Goal: Book appointment/travel/reservation

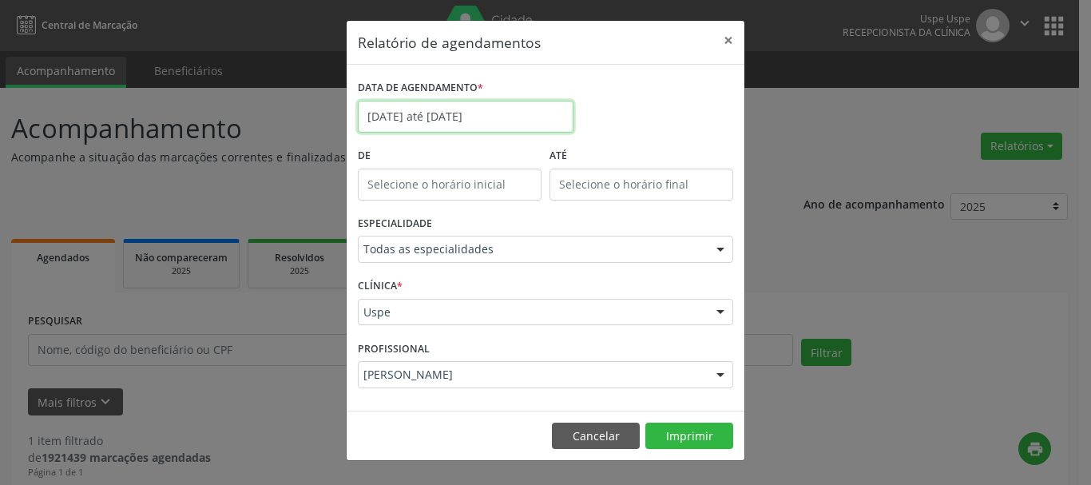
click at [431, 111] on input "[DATE] até [DATE]" at bounding box center [466, 117] width 216 height 32
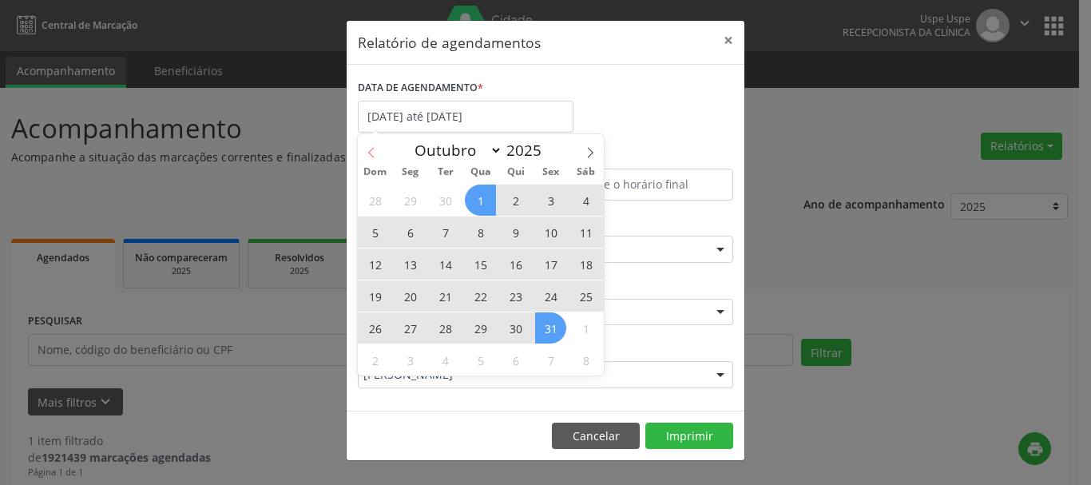
click at [367, 153] on icon at bounding box center [371, 152] width 11 height 11
select select "8"
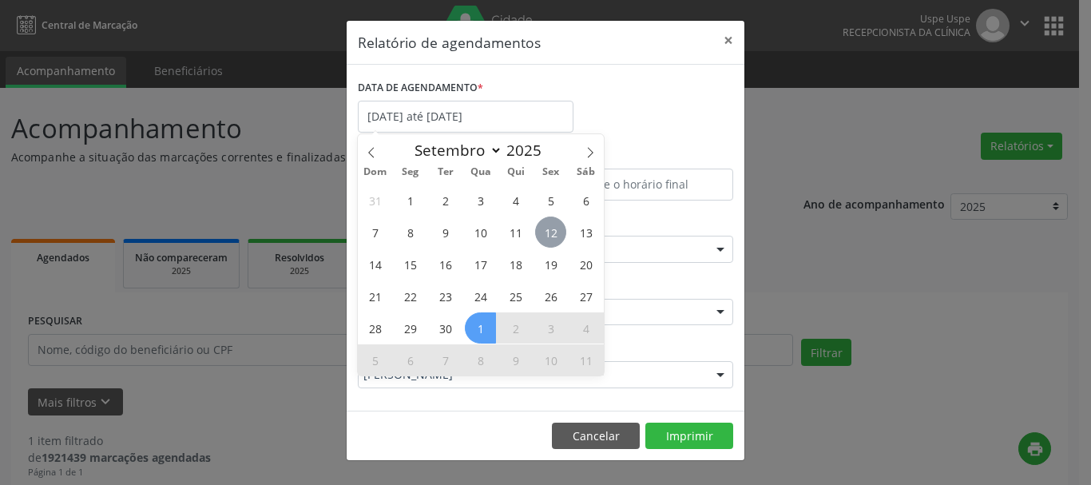
click at [548, 229] on span "12" at bounding box center [550, 231] width 31 height 31
type input "[DATE]"
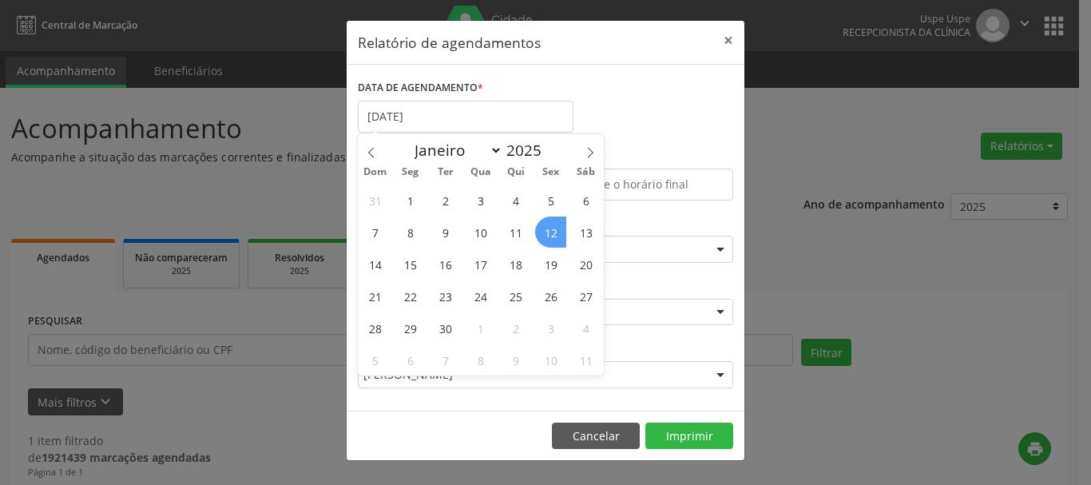
click at [548, 229] on span "12" at bounding box center [550, 231] width 31 height 31
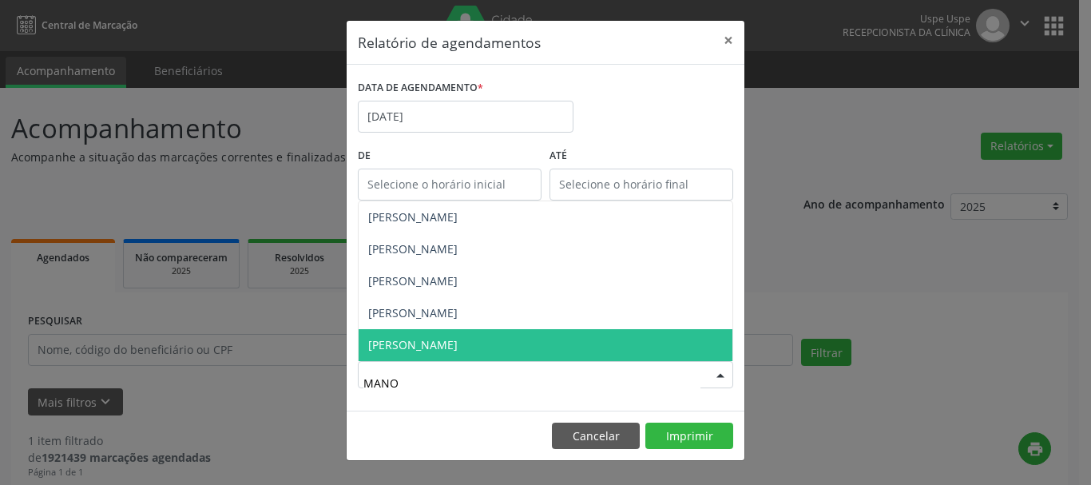
type input "MANOE"
click at [449, 350] on span "[PERSON_NAME]" at bounding box center [412, 344] width 89 height 15
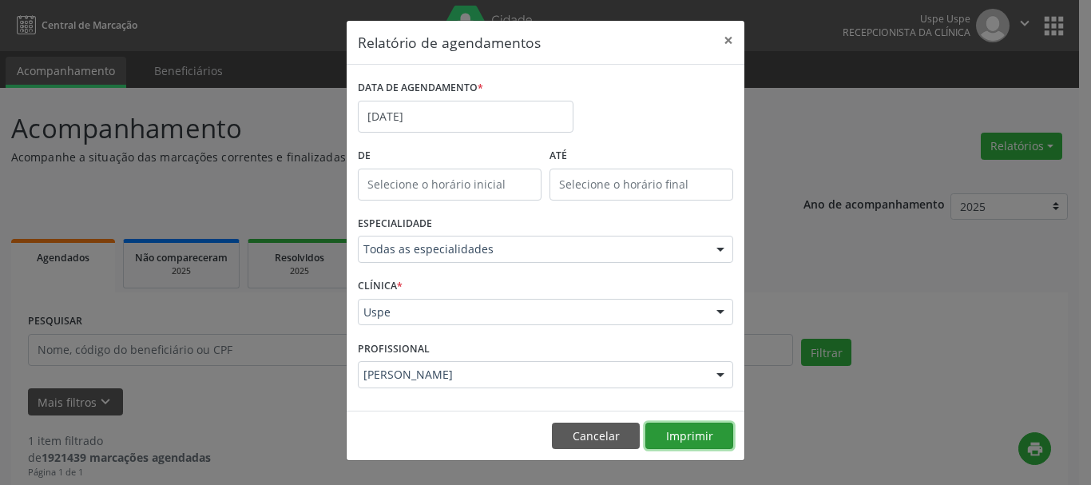
click at [691, 420] on footer "Cancelar Imprimir" at bounding box center [545, 435] width 398 height 50
click at [687, 430] on button "Imprimir" at bounding box center [689, 435] width 88 height 27
